Goal: Information Seeking & Learning: Learn about a topic

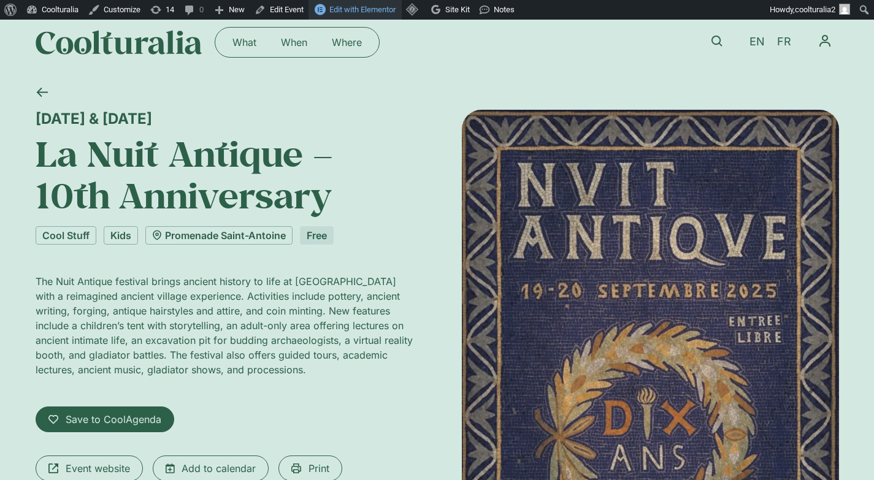
scroll to position [12, 0]
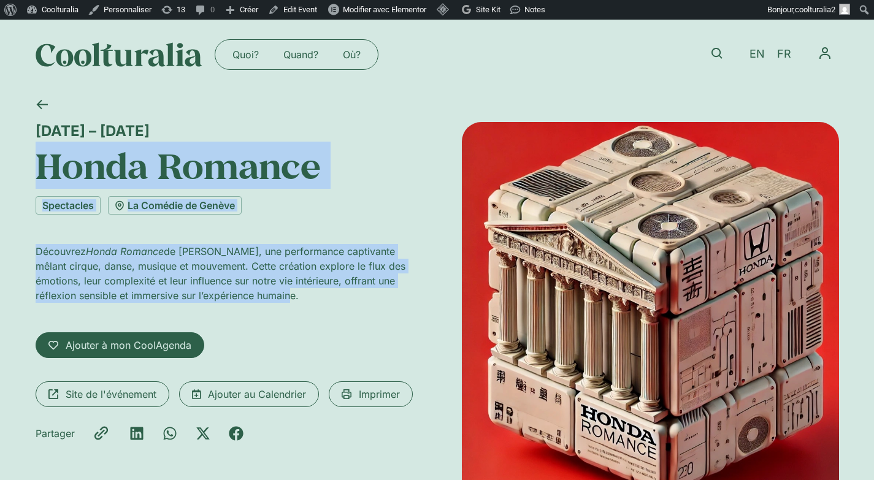
drag, startPoint x: 33, startPoint y: 159, endPoint x: 296, endPoint y: 291, distance: 293.7
click at [296, 291] on div "23 – 28 septembre Honda Romance Spectacles La Comédie de Genève Découvrez Honda…" at bounding box center [437, 317] width 874 height 454
drag, startPoint x: 318, startPoint y: 297, endPoint x: 34, endPoint y: 124, distance: 331.5
click at [34, 124] on div "23 – 28 septembre Honda Romance Spectacles La Comédie de Genève Découvrez Honda…" at bounding box center [437, 317] width 874 height 454
copy div "23 – 28 septembre Honda Romance Spectacles La Comédie de Genève Découvrez Honda…"
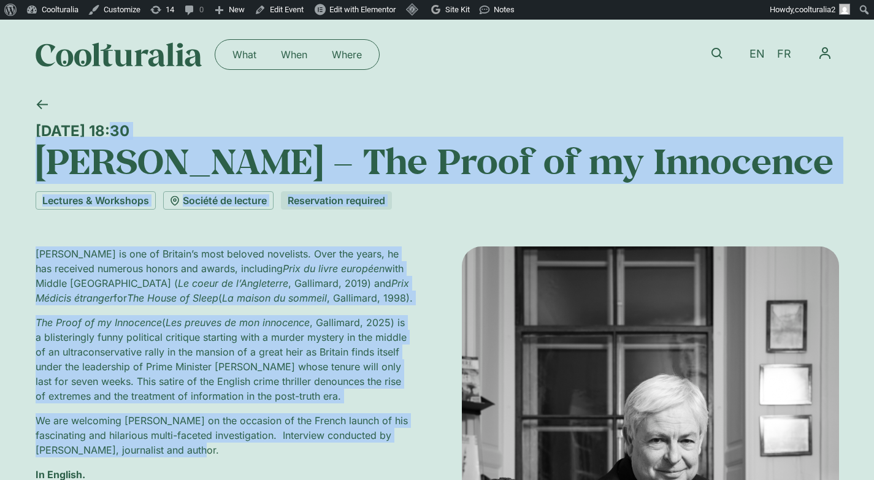
drag, startPoint x: 35, startPoint y: 125, endPoint x: 243, endPoint y: 457, distance: 391.4
click at [243, 457] on div "Monday 29 September, 18:30 Jonathan Coe – The Proof of my Innocence Lectures & …" at bounding box center [437, 481] width 803 height 783
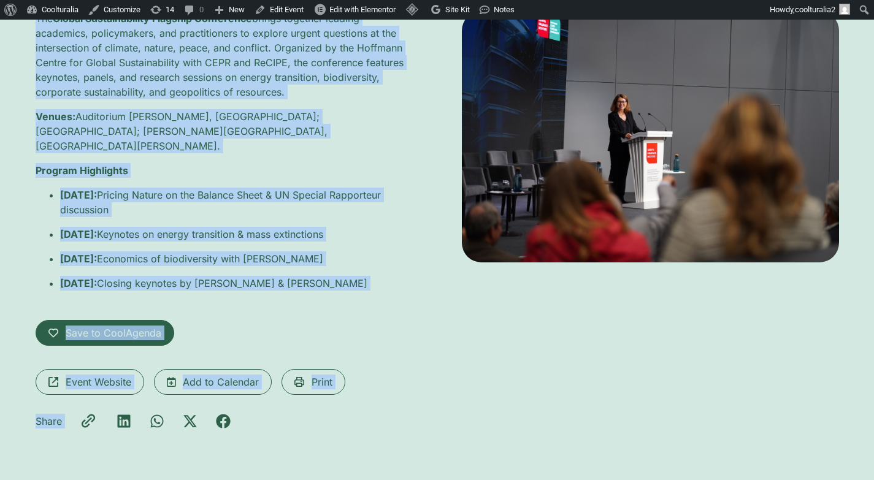
scroll to position [305, 0]
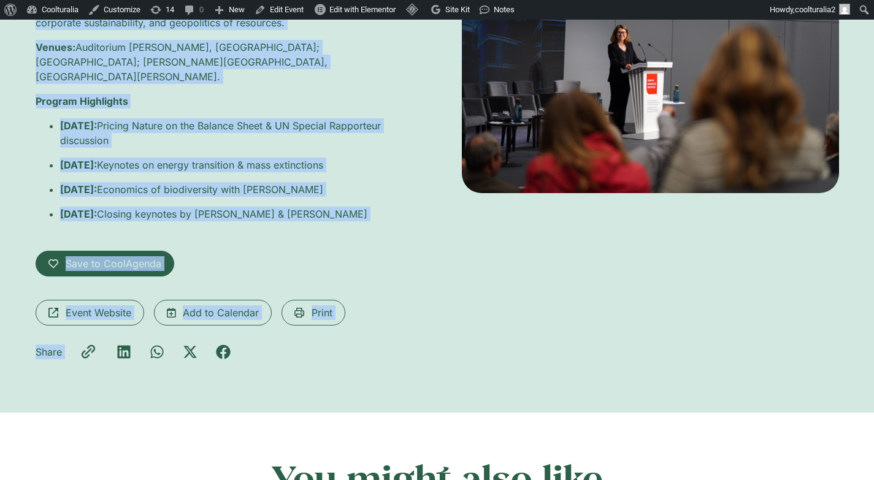
drag, startPoint x: 37, startPoint y: 123, endPoint x: 410, endPoint y: 205, distance: 382.3
click at [410, 205] on div "1 – 3 October First Annual Hoffmann Center Conference Lectures & Workshops Mult…" at bounding box center [437, 99] width 803 height 628
copy div "1 – 3 October First Annual Hoffmann Center Conference Lectures & Workshops Mult…"
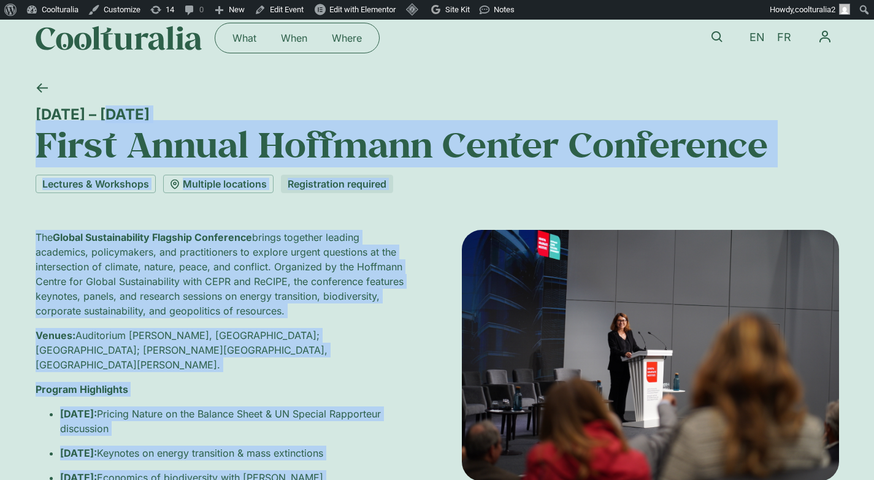
scroll to position [0, 0]
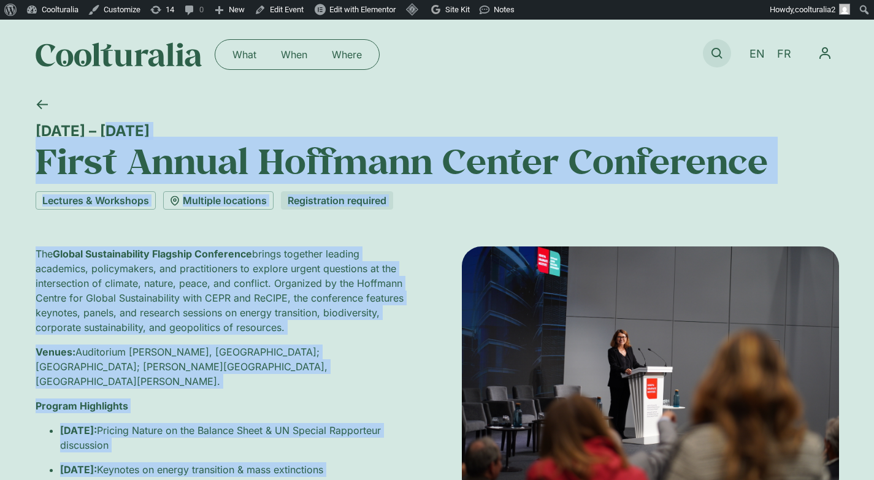
click at [716, 50] on icon at bounding box center [716, 53] width 11 height 11
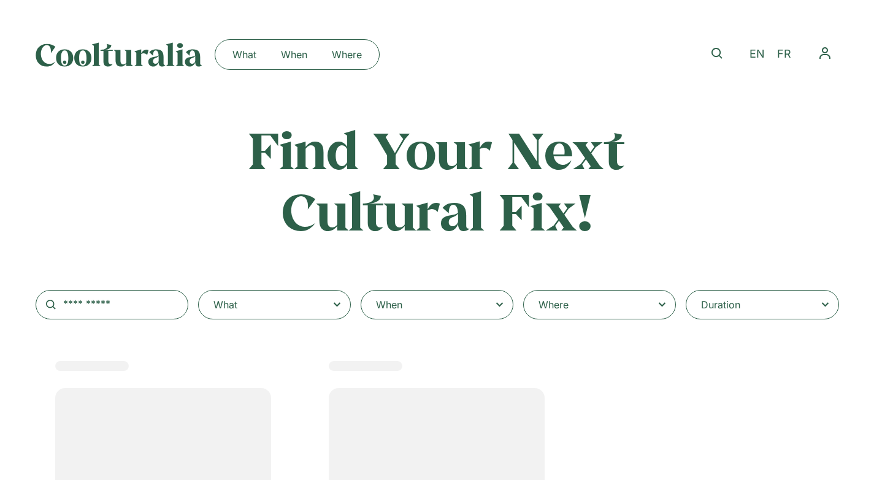
type input "*****"
select select
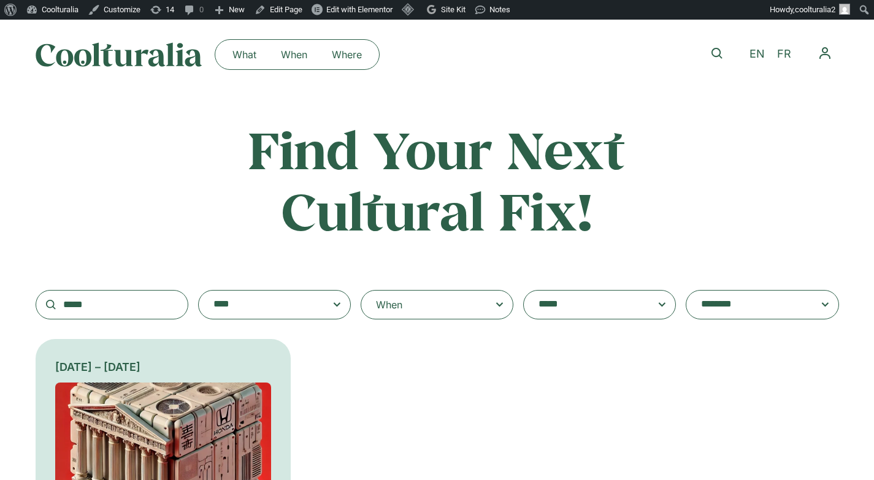
scroll to position [89, 0]
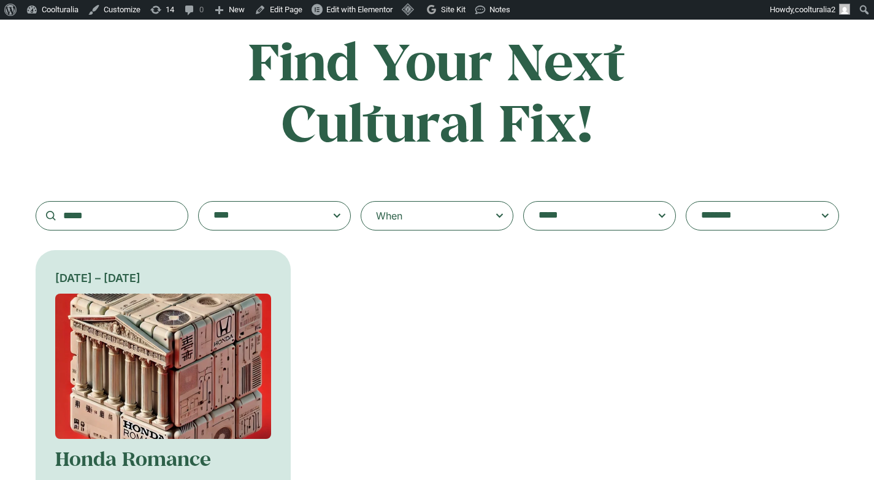
click at [199, 324] on img at bounding box center [163, 366] width 216 height 145
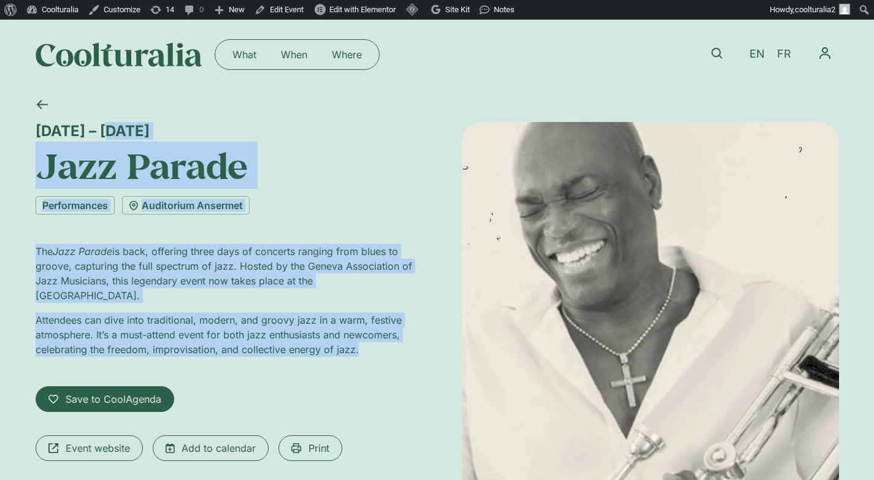
drag, startPoint x: 35, startPoint y: 121, endPoint x: 375, endPoint y: 359, distance: 415.2
click at [375, 359] on div "3 – 5 October Jazz Parade Performances Auditorium Ansermet The Jazz Parade is b…" at bounding box center [437, 372] width 803 height 564
copy div "3 – 5 October Jazz Parade Performances Auditorium Ansermet The Jazz Parade is b…"
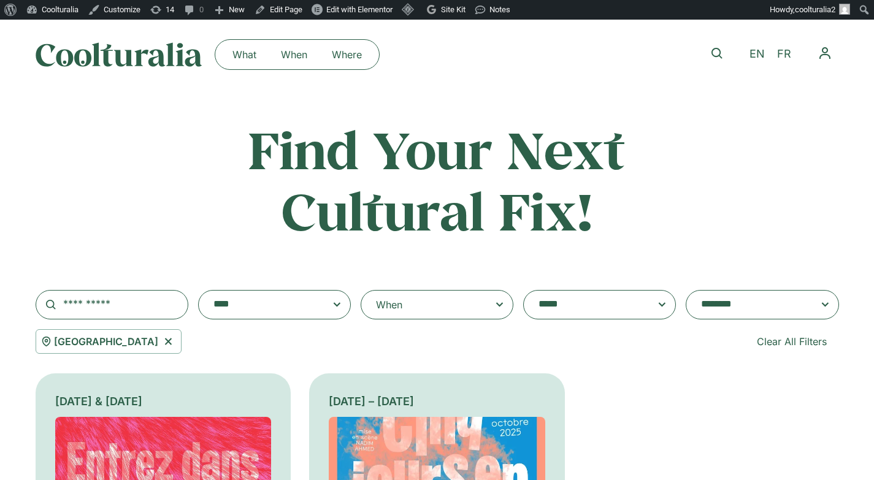
select select "***"
click at [107, 309] on input "text" at bounding box center [112, 304] width 153 height 29
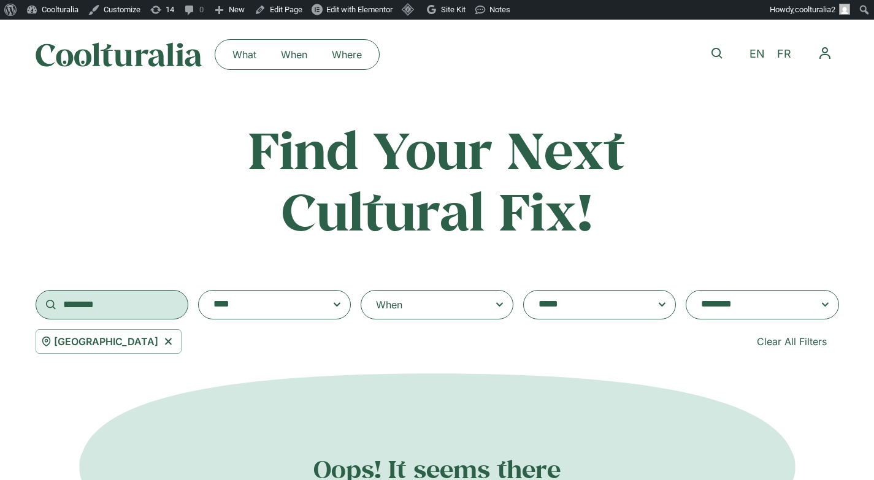
type input "********"
click at [161, 340] on icon at bounding box center [168, 341] width 15 height 15
select select
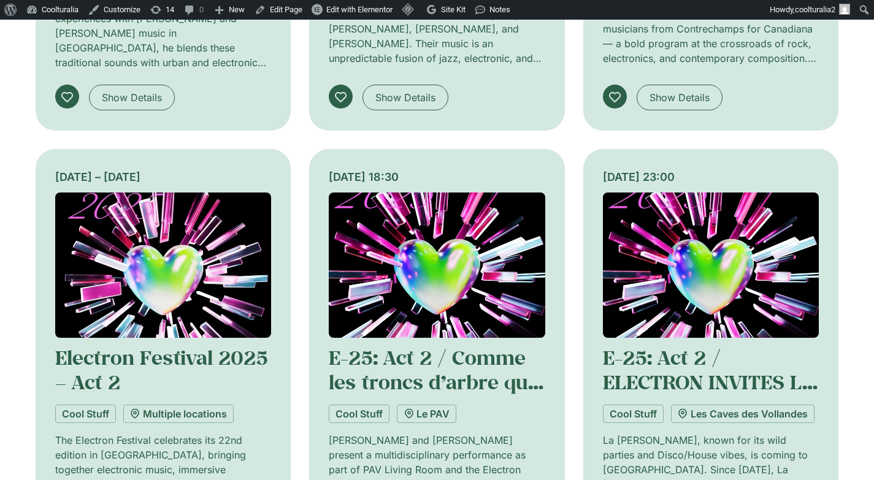
scroll to position [633, 0]
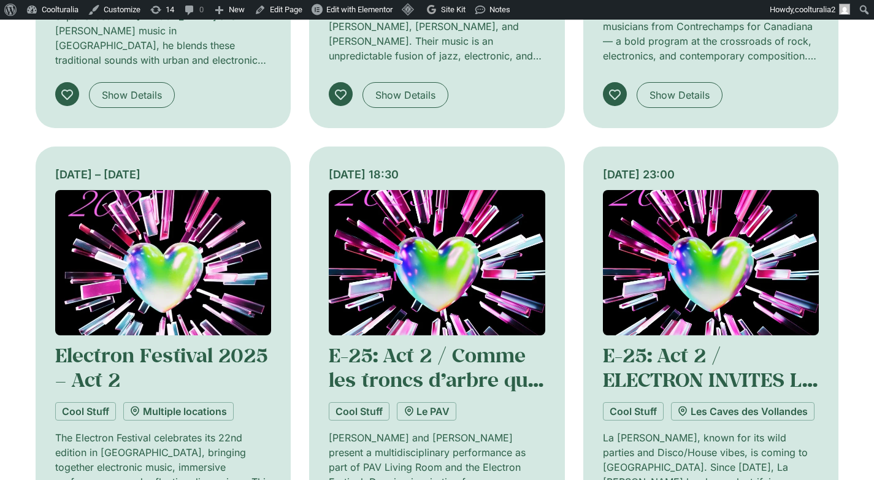
click at [186, 245] on img at bounding box center [163, 262] width 216 height 145
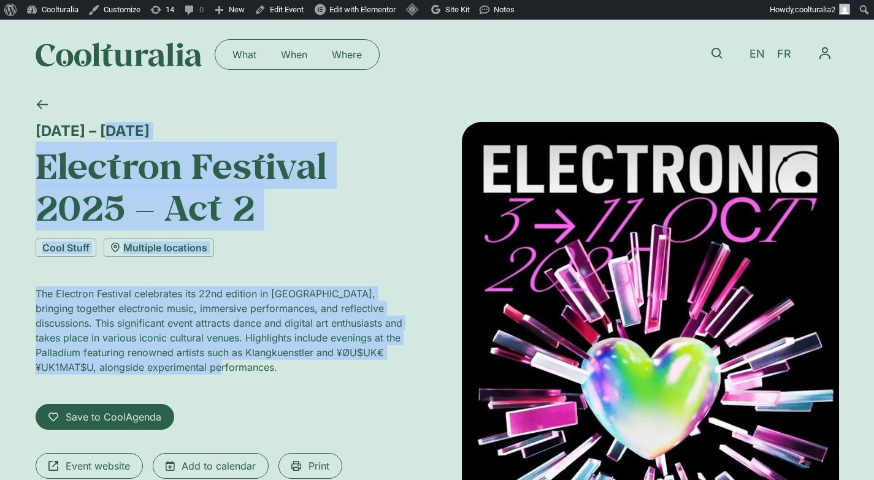
drag, startPoint x: 34, startPoint y: 128, endPoint x: 221, endPoint y: 362, distance: 299.7
click at [221, 362] on div "3 – 11 October Electron Festival 2025 – Act 2 Cool Stuff Multiple locations The…" at bounding box center [437, 387] width 874 height 594
copy div "3 – 11 October Electron Festival 2025 – Act 2 Cool Stuff Multiple locations The…"
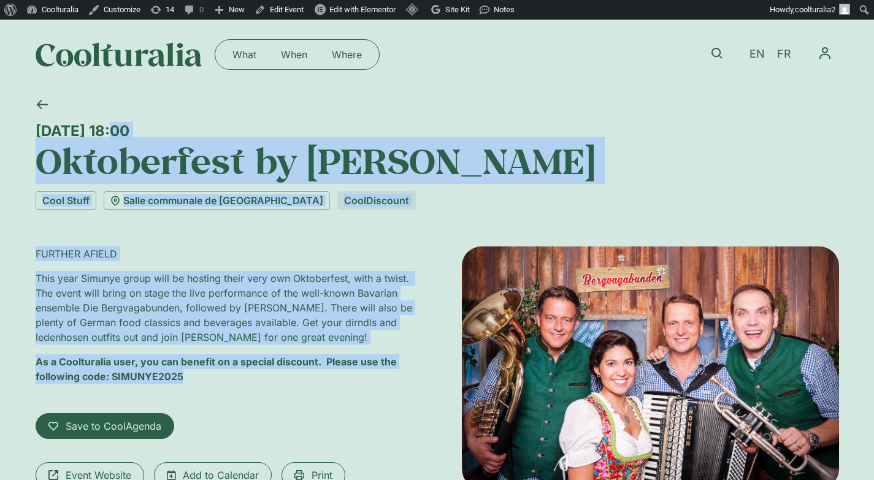
drag, startPoint x: 0, startPoint y: 0, endPoint x: 237, endPoint y: 375, distance: 443.4
click at [237, 375] on div "Saturday 4 October, 18:00 Oktoberfest by Simunye Cool Stuff Salle communale de …" at bounding box center [437, 333] width 803 height 486
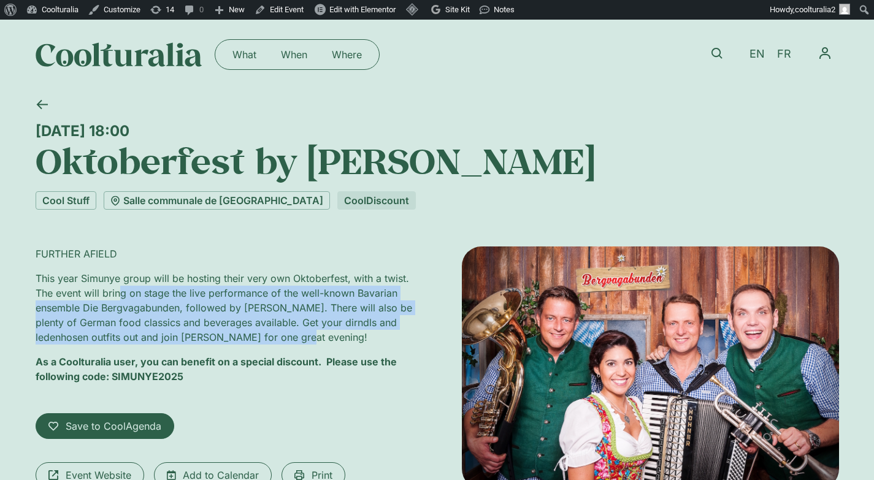
drag, startPoint x: 237, startPoint y: 375, endPoint x: 118, endPoint y: 289, distance: 147.2
click at [118, 289] on p "This year Simunye group will be hosting their very own Oktoberfest, with a twis…" at bounding box center [224, 308] width 377 height 74
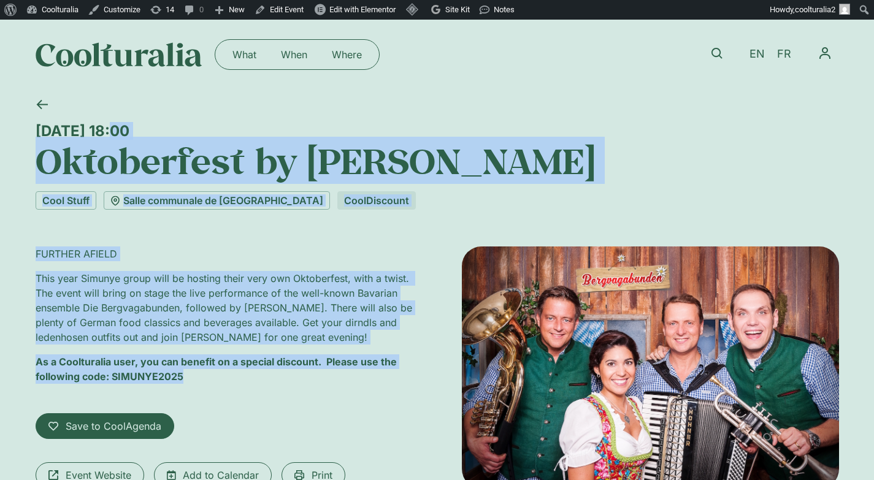
drag, startPoint x: 118, startPoint y: 289, endPoint x: 30, endPoint y: 139, distance: 173.9
click at [30, 139] on div "Saturday 4 October, 18:00 Oktoberfest by Simunye Cool Stuff Salle communale de …" at bounding box center [437, 333] width 874 height 486
copy div "Saturday 4 October, 18:00 Oktoberfest by Simunye Cool Stuff Salle communale de …"
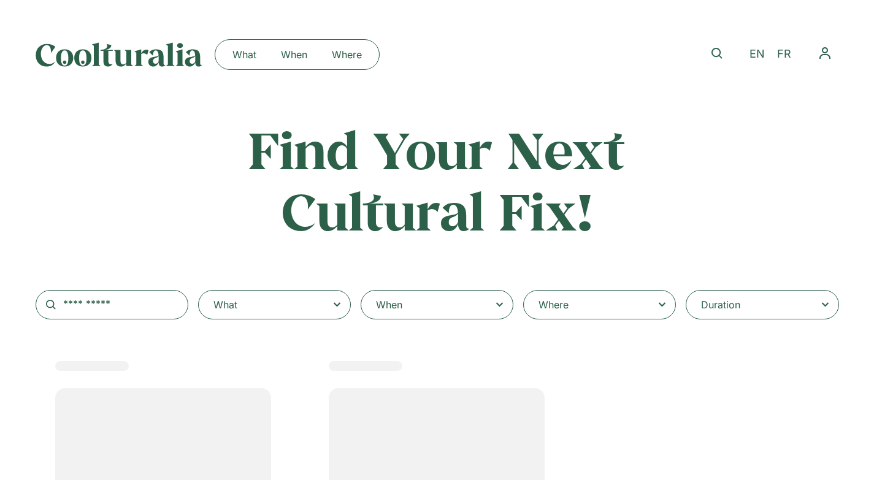
select select
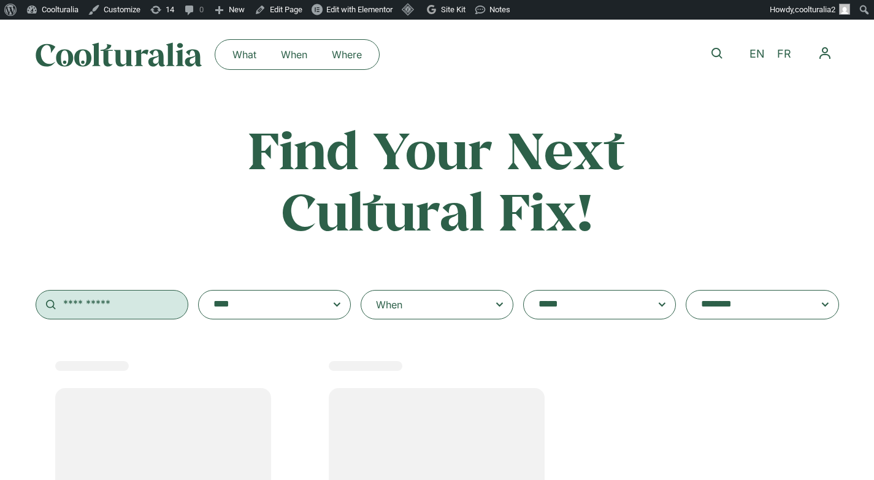
click at [128, 299] on input "text" at bounding box center [112, 304] width 153 height 29
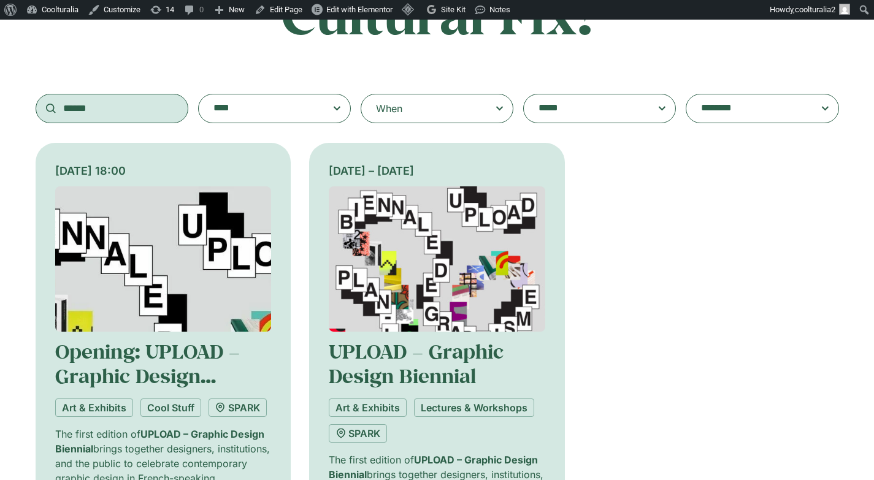
scroll to position [197, 0]
type input "******"
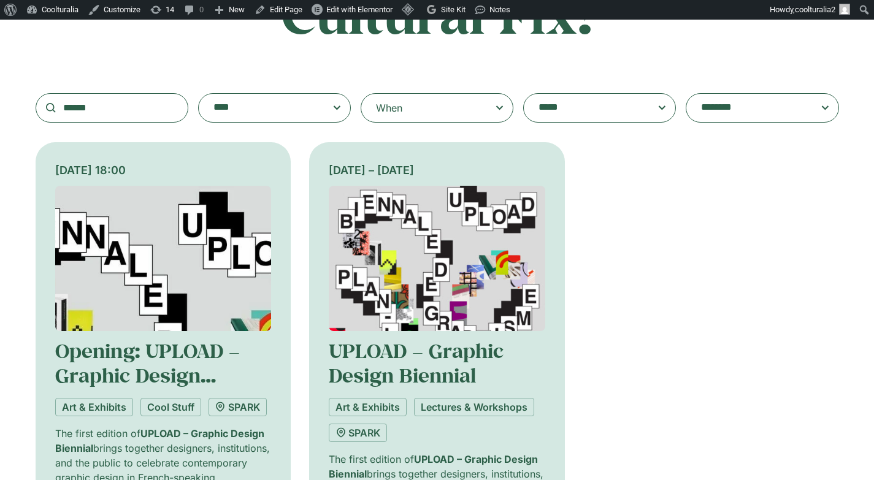
click at [185, 255] on img at bounding box center [163, 258] width 216 height 145
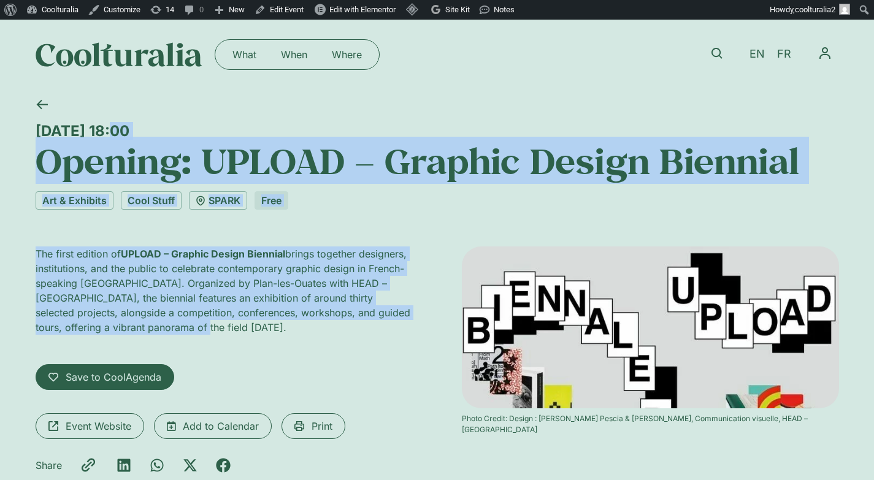
drag, startPoint x: 39, startPoint y: 124, endPoint x: 203, endPoint y: 343, distance: 273.7
click at [203, 343] on div "[DATE] 18:00 Opening: UPLOAD – Graphic Design Biennial Art & Exhibits Cool Stuf…" at bounding box center [437, 308] width 803 height 437
copy div "[DATE] 18:00 Opening: UPLOAD – Graphic Design Biennial Art & Exhibits Cool Stuf…"
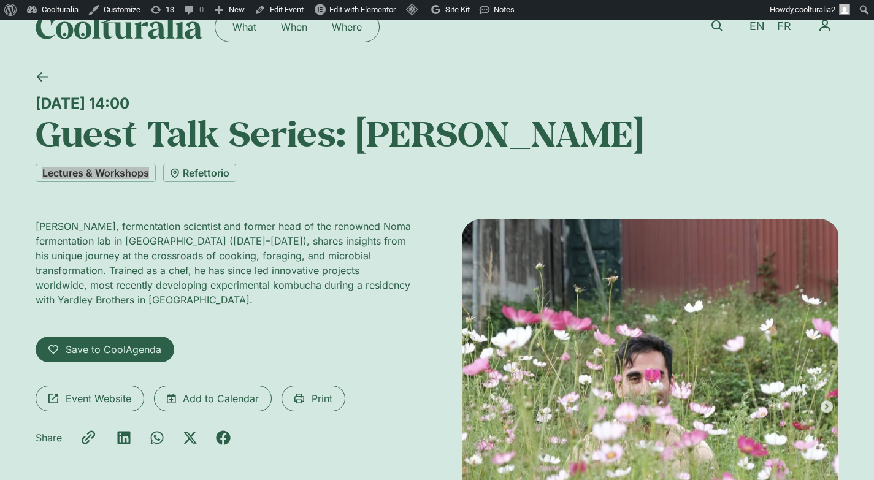
scroll to position [21, 0]
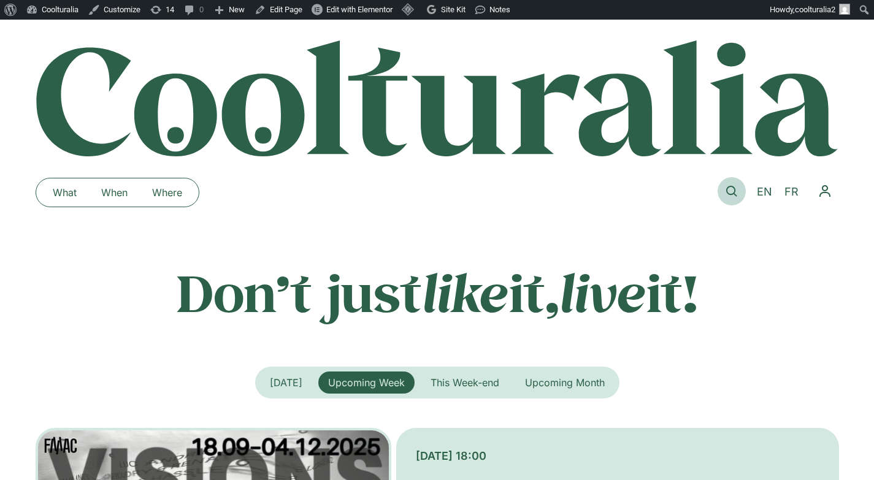
click at [732, 190] on icon at bounding box center [731, 191] width 11 height 11
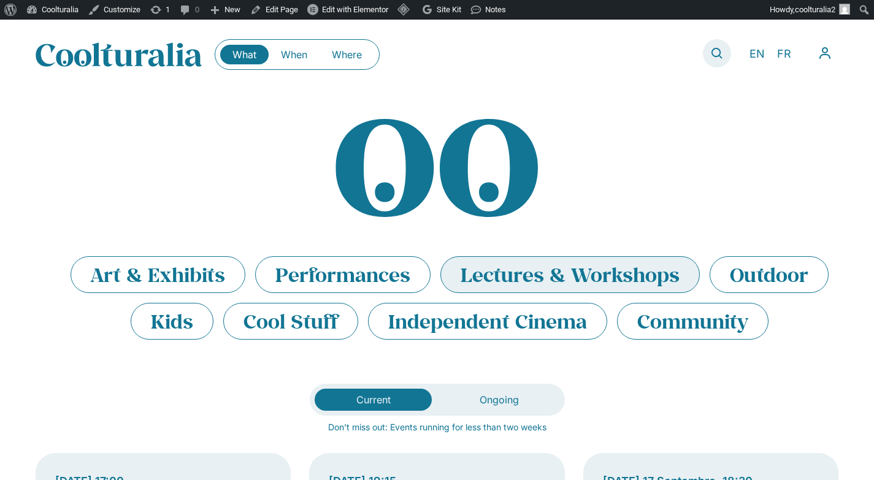
click at [712, 48] on icon at bounding box center [716, 53] width 11 height 11
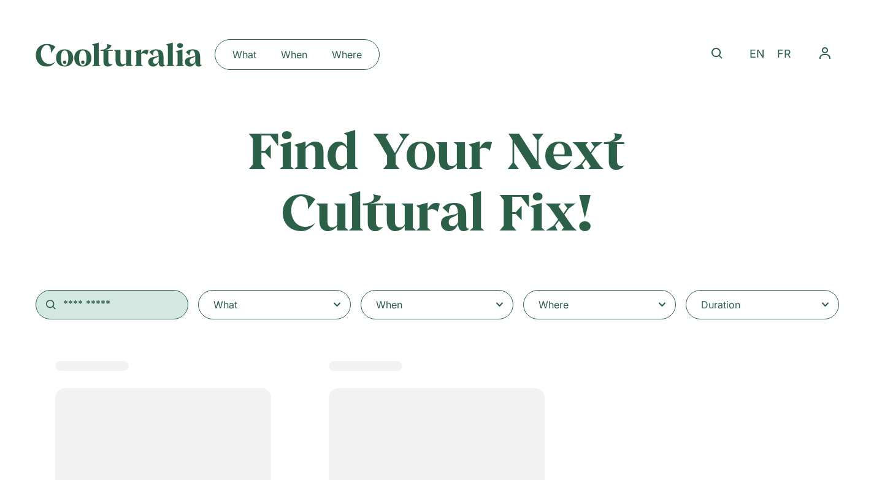
click at [123, 297] on input "text" at bounding box center [112, 304] width 153 height 29
type input "*"
select select
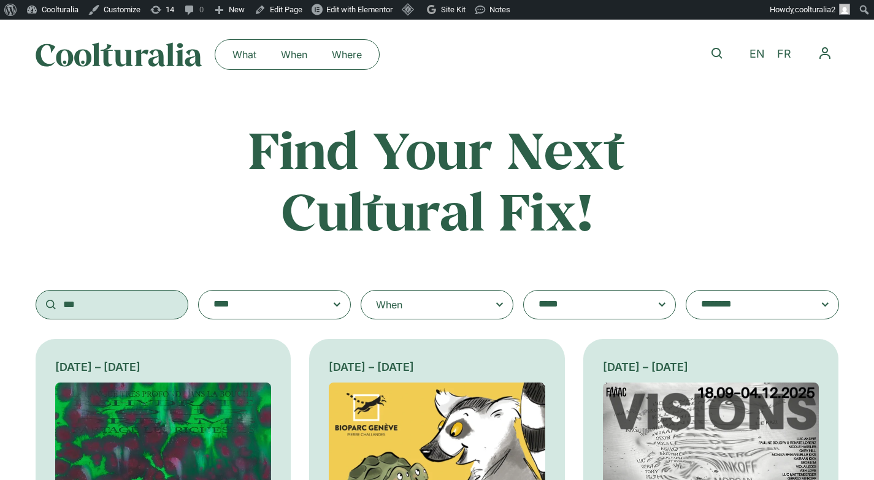
click at [63, 306] on input "***" at bounding box center [112, 304] width 153 height 29
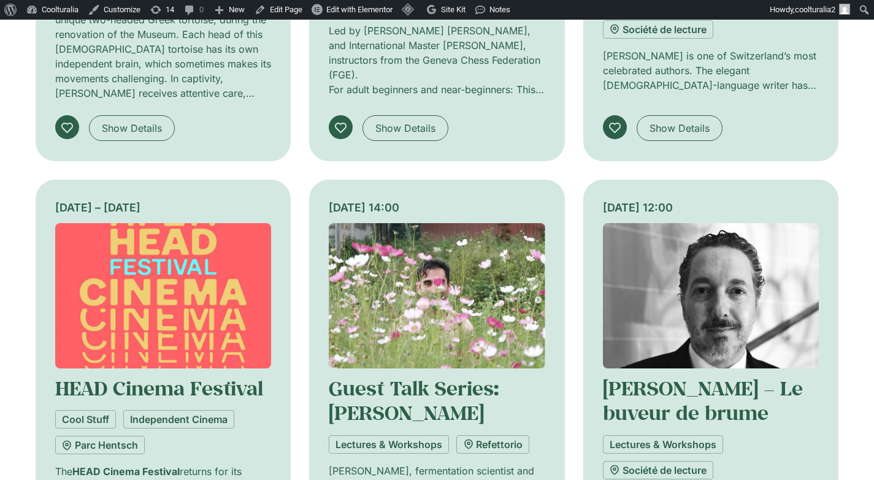
scroll to position [629, 0]
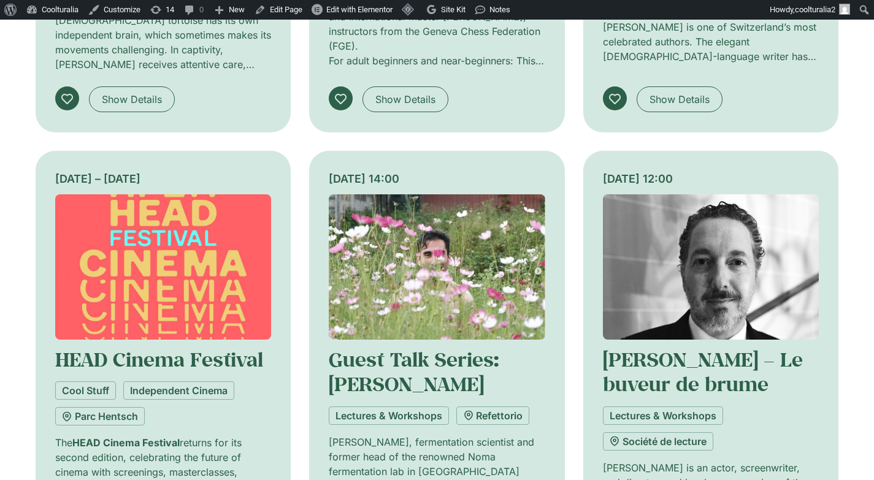
type input "****"
click at [172, 267] on img at bounding box center [163, 266] width 216 height 145
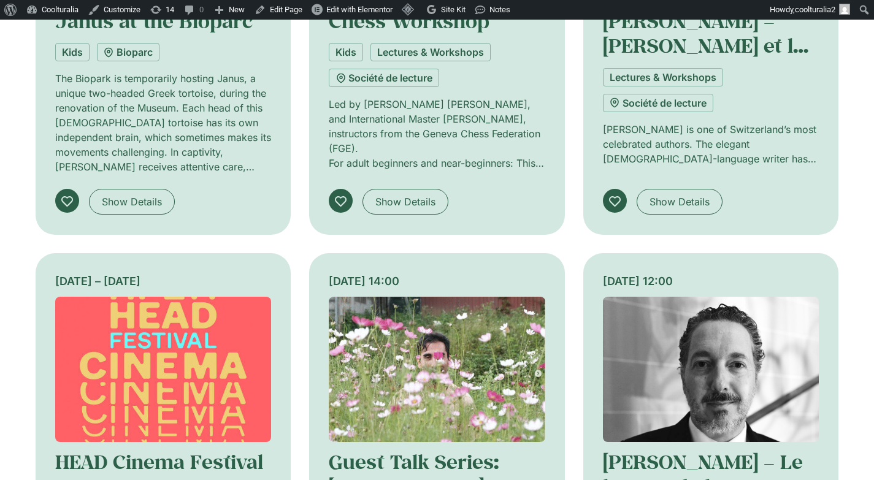
scroll to position [500, 0]
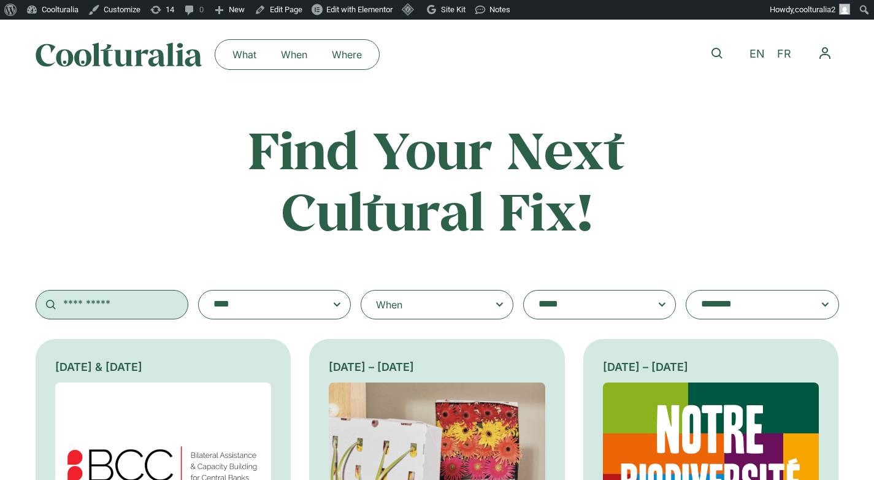
click at [142, 312] on input "text" at bounding box center [112, 304] width 153 height 29
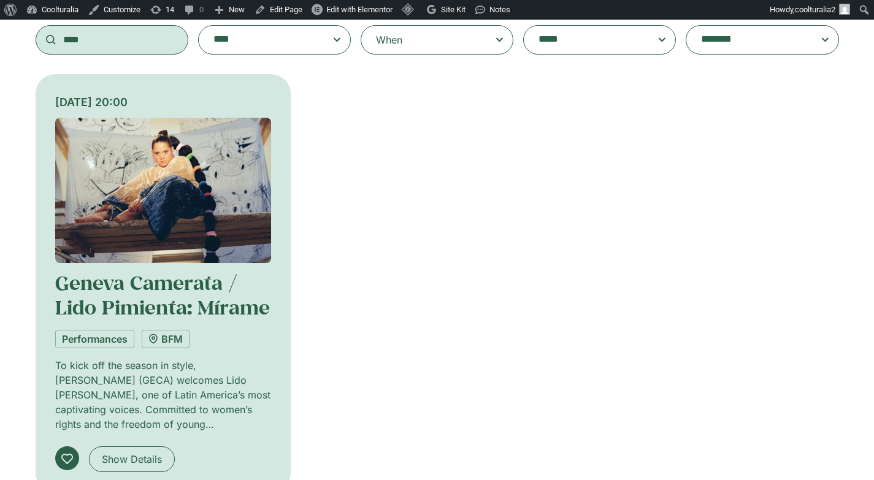
scroll to position [261, 0]
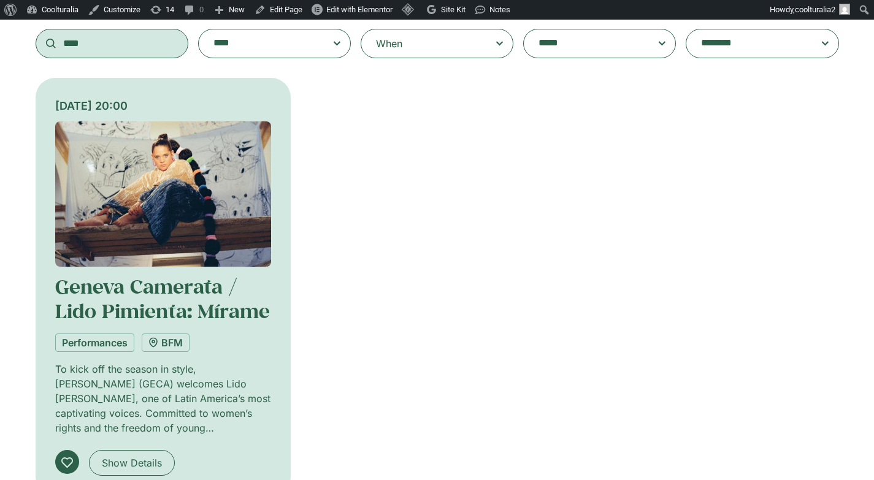
type input "****"
click at [188, 170] on img at bounding box center [163, 193] width 216 height 145
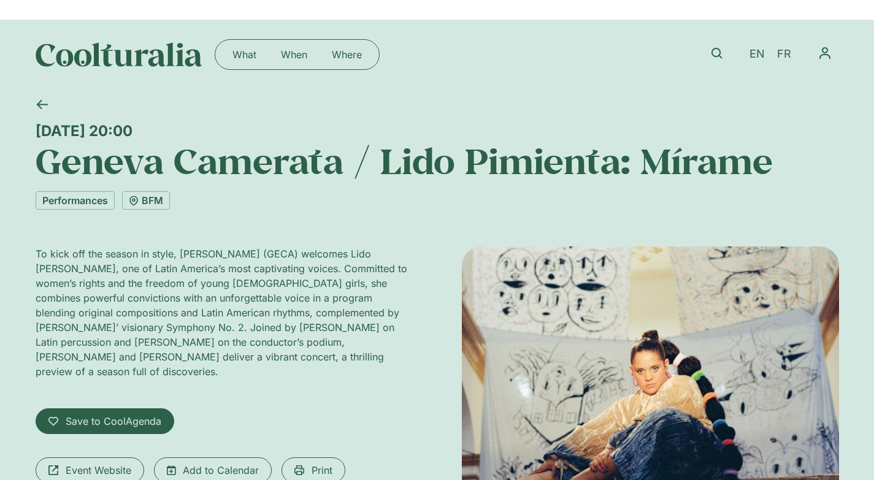
click at [184, 173] on h1 "Geneva Camerata / Lido Pimienta: Mírame" at bounding box center [437, 161] width 803 height 42
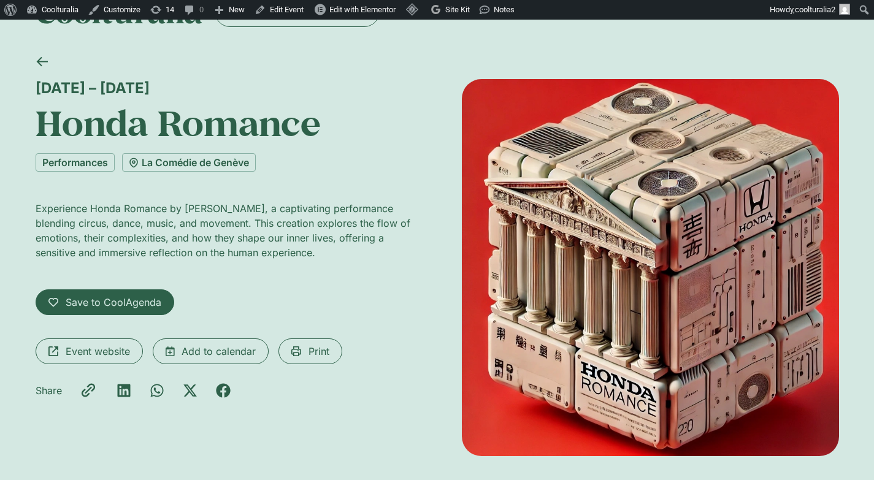
scroll to position [44, 0]
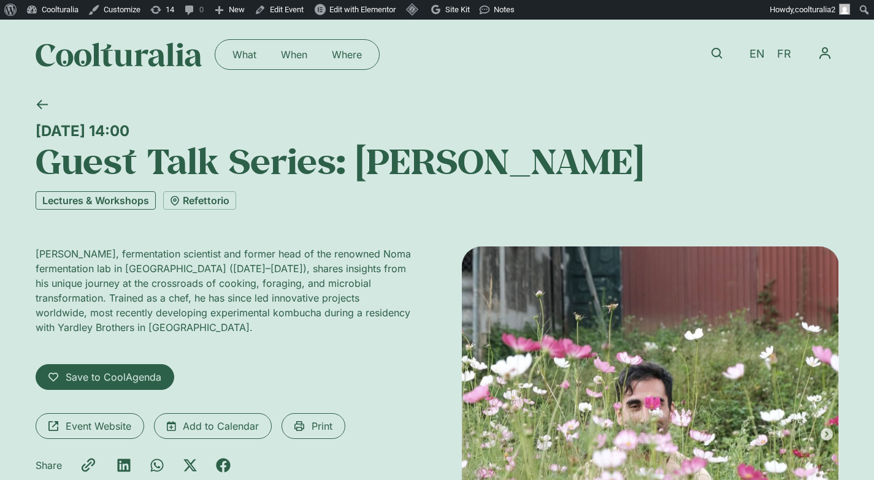
click at [98, 202] on link "Lectures & Workshops" at bounding box center [96, 200] width 120 height 18
